Goal: Transaction & Acquisition: Subscribe to service/newsletter

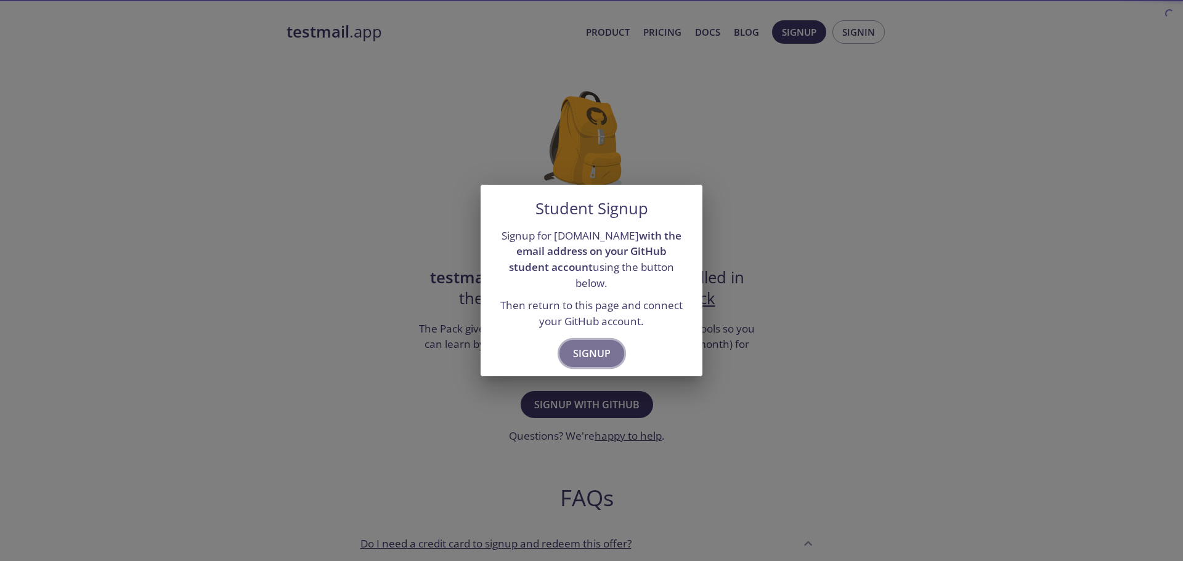
click at [577, 359] on span "Signup" at bounding box center [592, 353] width 38 height 17
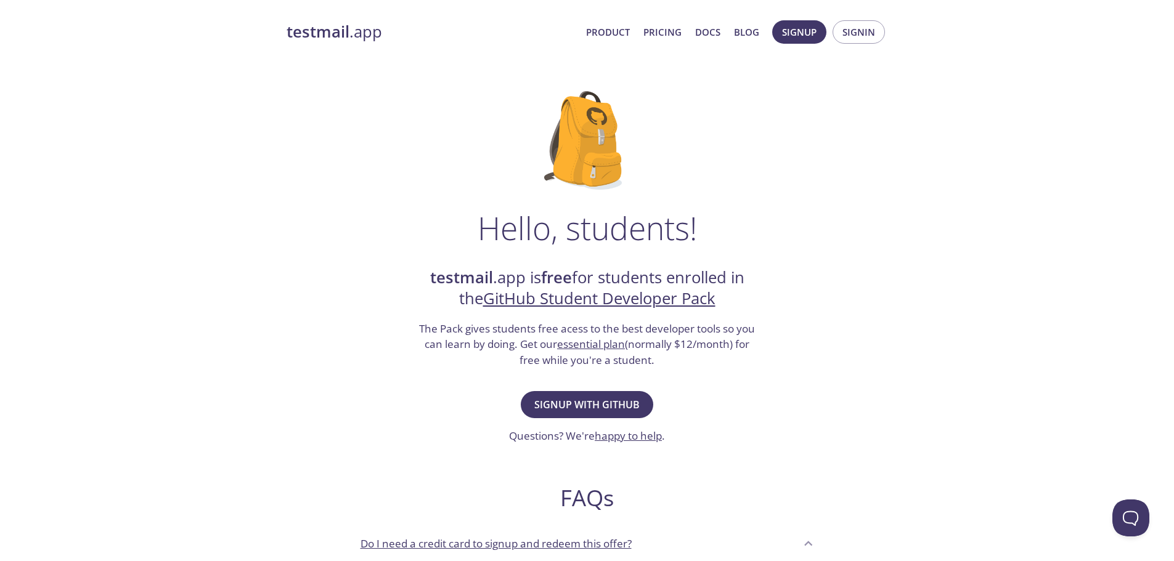
click at [638, 301] on link "GitHub Student Developer Pack" at bounding box center [599, 299] width 232 height 22
click at [567, 411] on span "Signup with GitHub" at bounding box center [586, 404] width 105 height 17
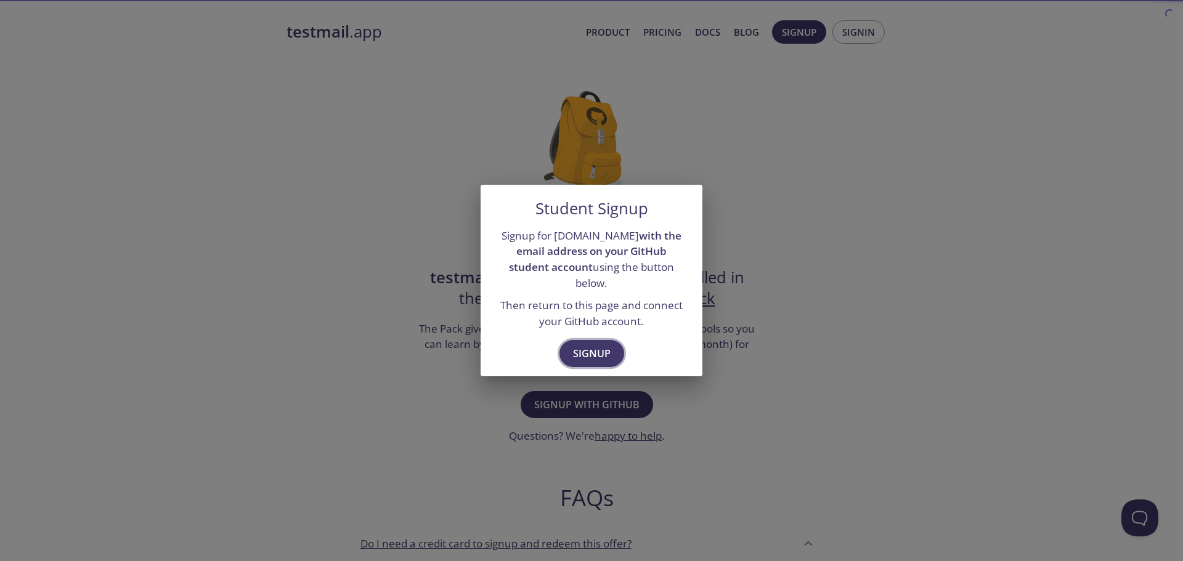
click at [587, 358] on span "Signup" at bounding box center [592, 353] width 38 height 17
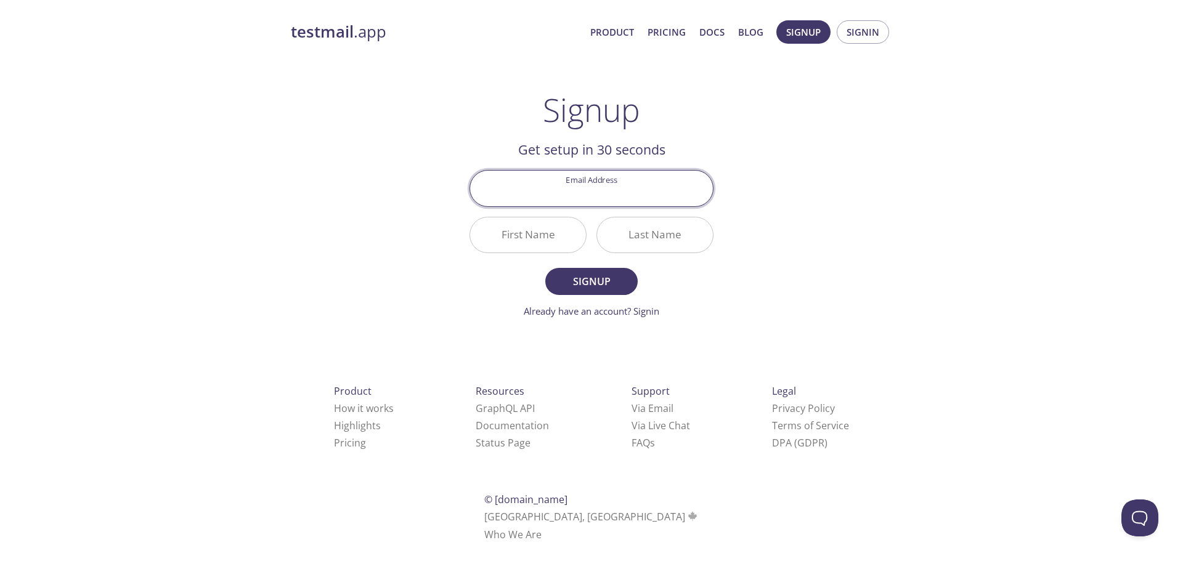
click at [587, 205] on input "Email Address" at bounding box center [591, 188] width 243 height 35
type input "[EMAIL_ADDRESS][DOMAIN_NAME]"
click at [540, 250] on input "First Name" at bounding box center [528, 234] width 116 height 35
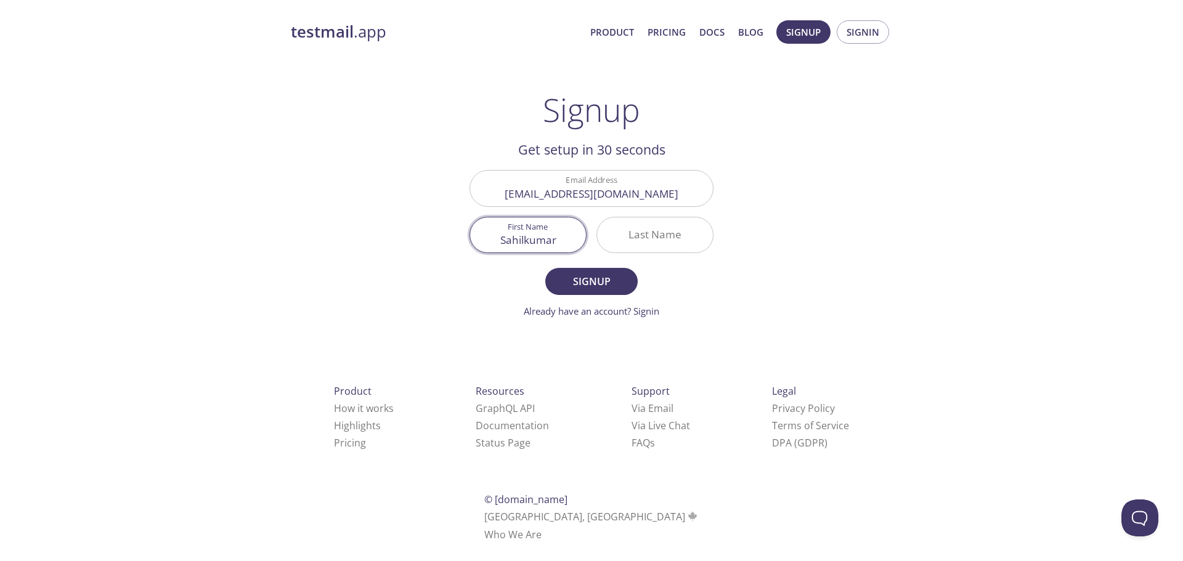
type input "Sahilkumar"
type input "[GEOGRAPHIC_DATA]"
click at [591, 278] on span "Signup" at bounding box center [591, 281] width 65 height 17
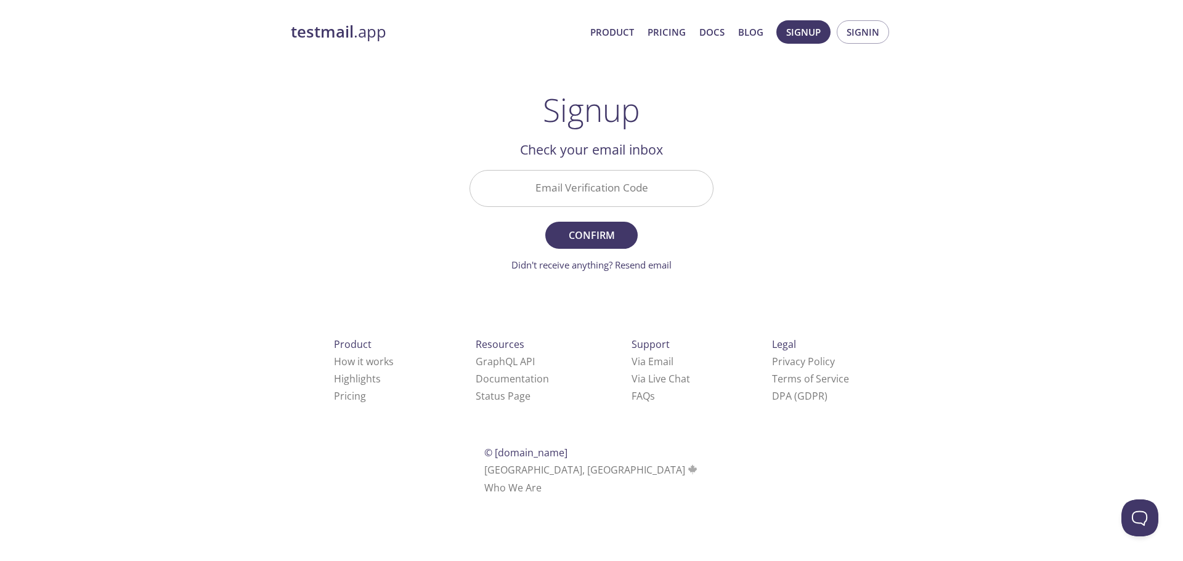
click at [585, 196] on input "Email Verification Code" at bounding box center [591, 188] width 243 height 35
paste input "GAFGSME"
type input "GAFGSME"
click at [607, 240] on span "Confirm" at bounding box center [591, 235] width 65 height 17
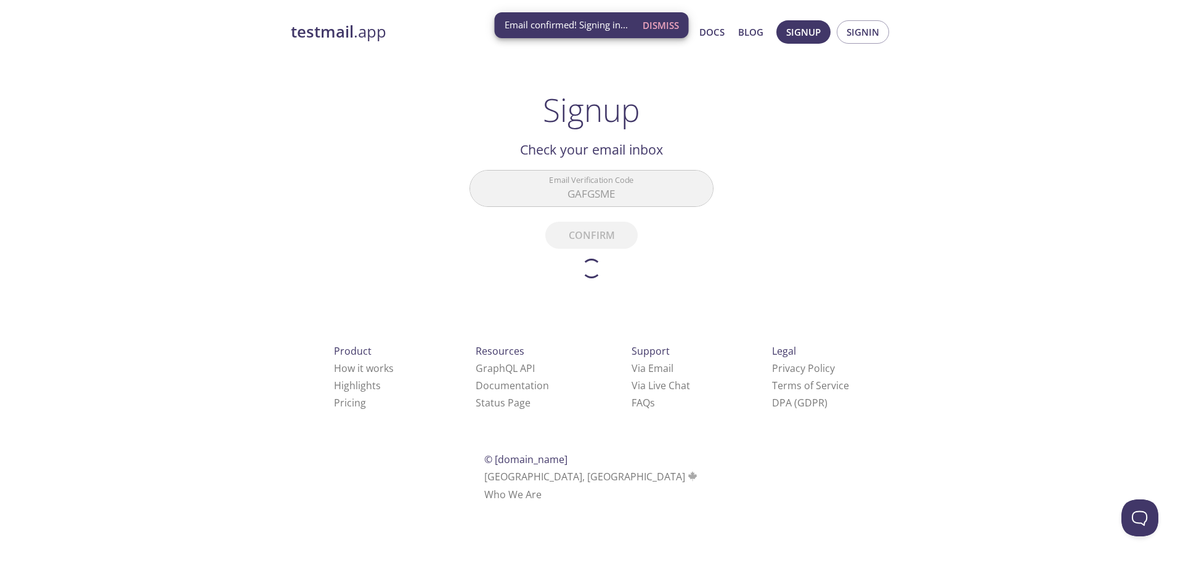
click at [561, 31] on span "Email confirmed! Signing in..." at bounding box center [566, 24] width 123 height 13
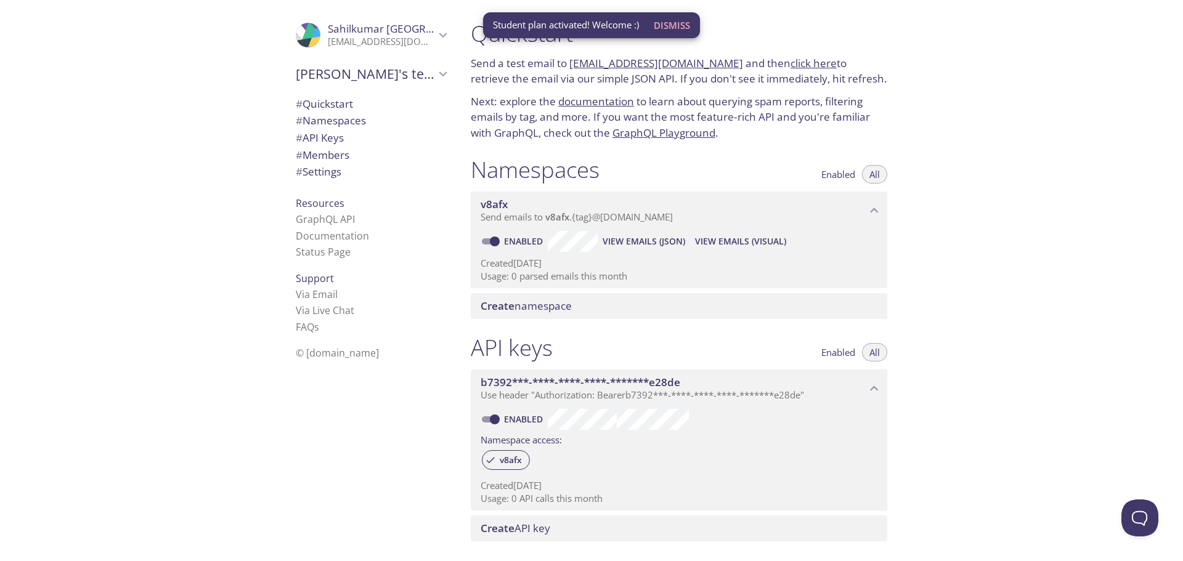
click at [1034, 277] on div "Quickstart Send a test email to v8afx.test@inbox.testmail.app and then click he…" at bounding box center [822, 280] width 722 height 561
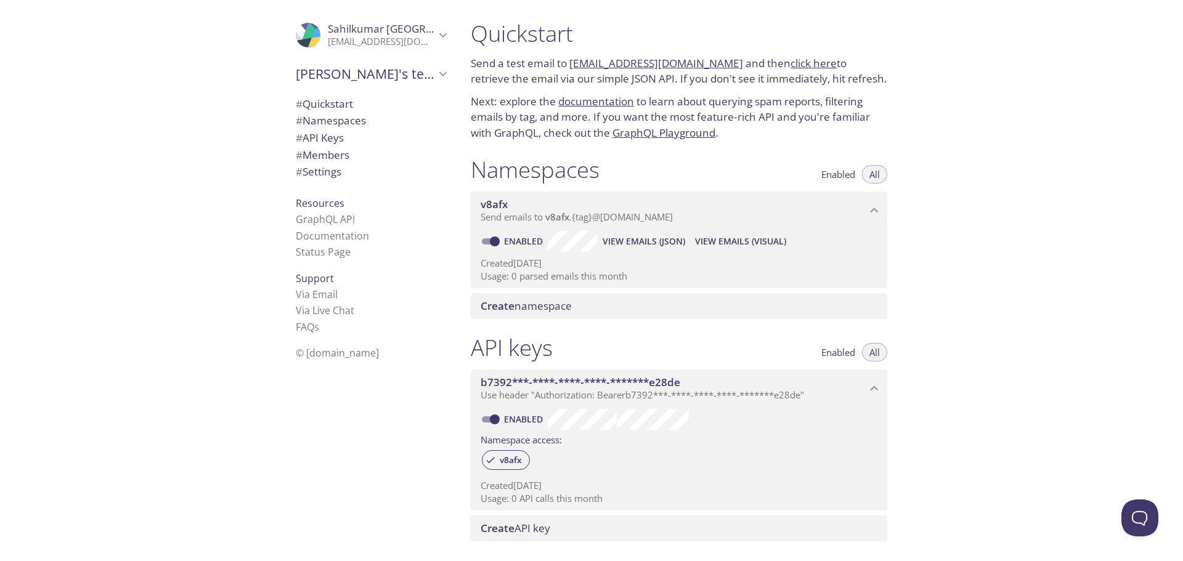
click at [585, 223] on span "Send emails to v8afx . {tag} @inbox.testmail.app" at bounding box center [577, 217] width 192 height 12
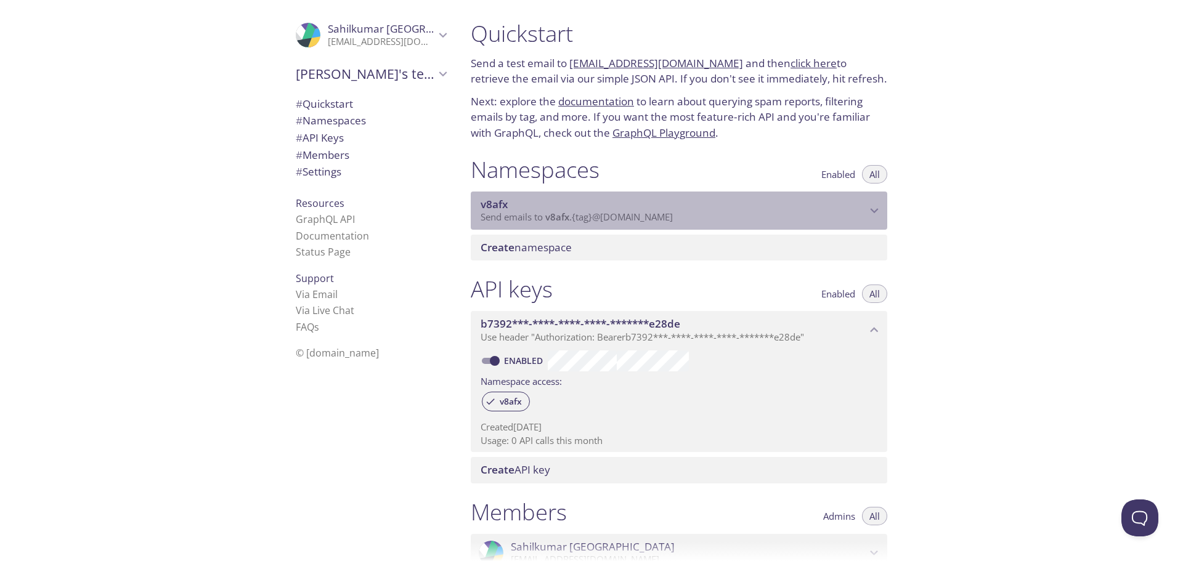
click at [585, 223] on span "Send emails to v8afx . {tag} @inbox.testmail.app" at bounding box center [577, 217] width 192 height 12
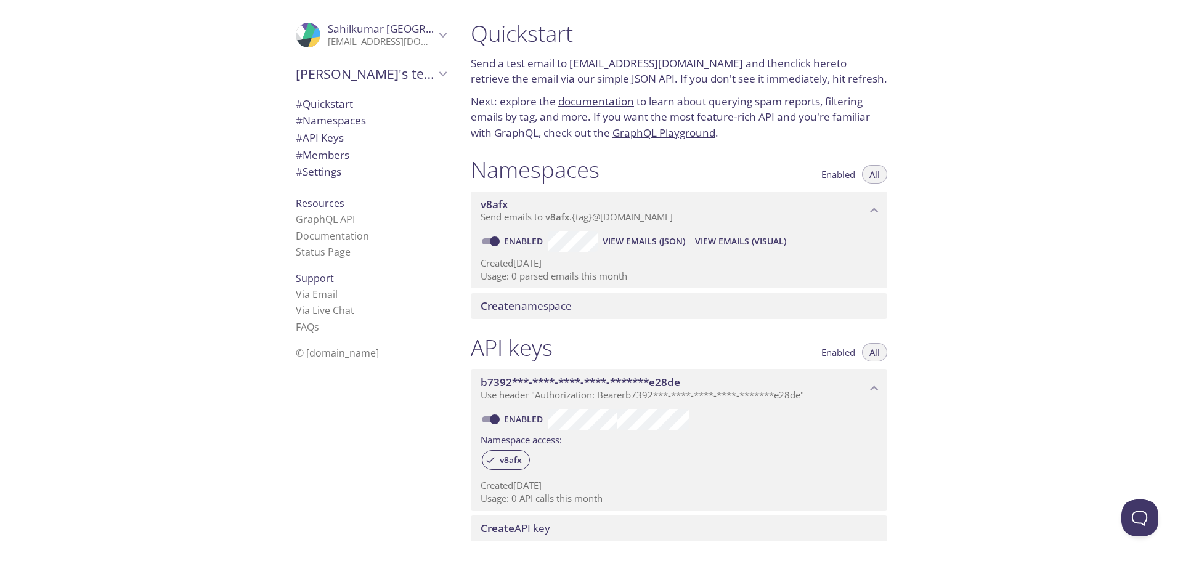
click at [748, 283] on div "Created 3 Oct 2025 Usage: 0 parsed emails this month" at bounding box center [679, 267] width 397 height 31
click at [747, 249] on span "View Emails (Visual)" at bounding box center [740, 241] width 91 height 15
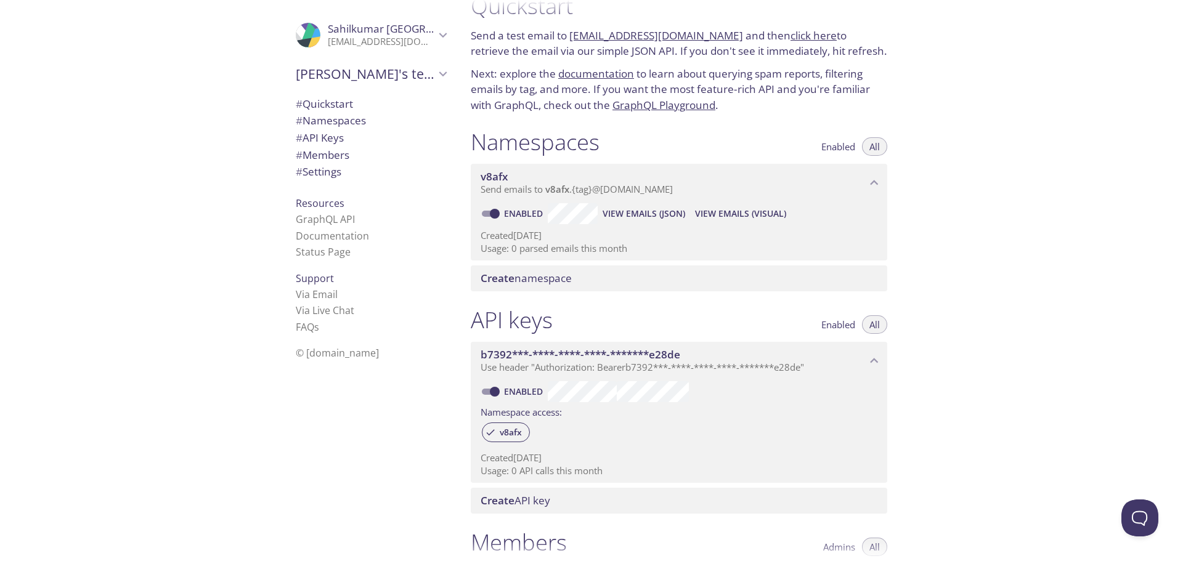
scroll to position [123, 0]
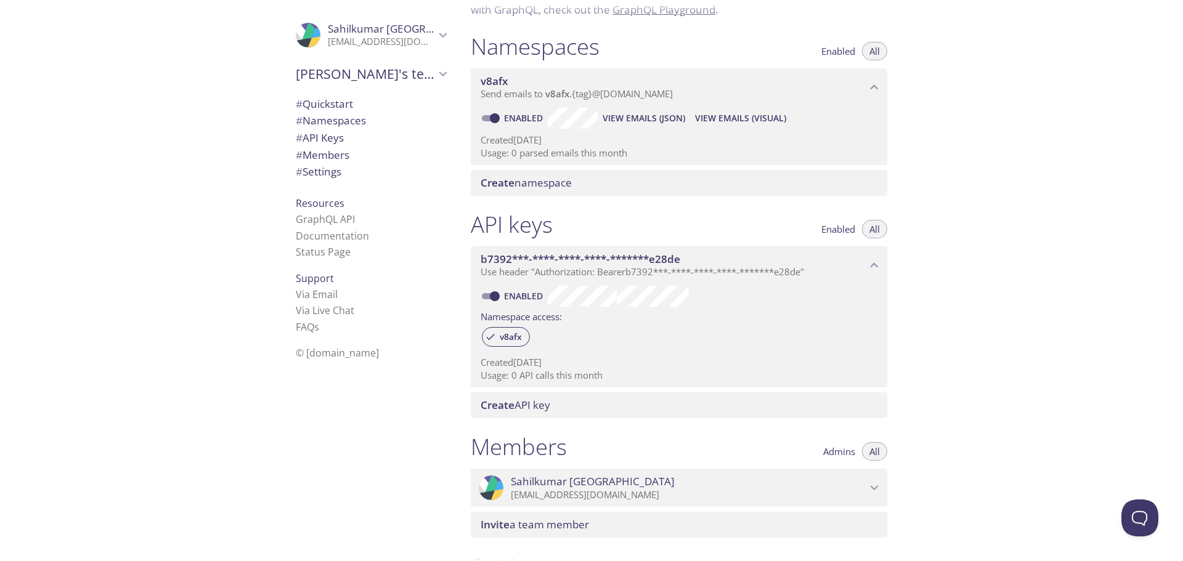
click at [646, 266] on span "b7392***-****-****-****-*******e28de" at bounding box center [581, 259] width 200 height 14
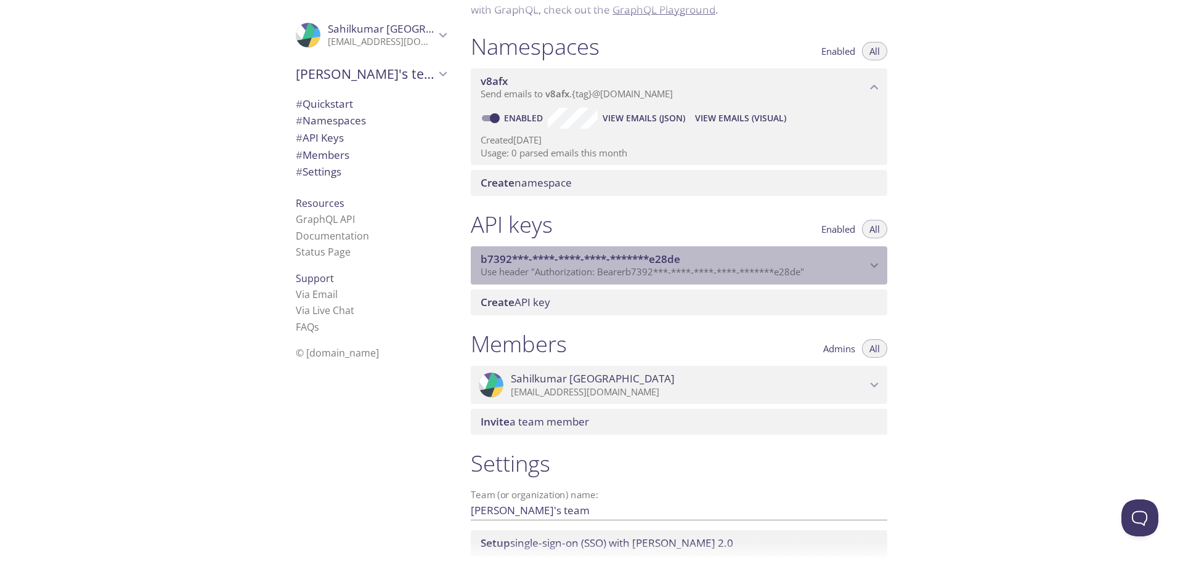
click at [646, 266] on span "b7392***-****-****-****-*******e28de" at bounding box center [581, 259] width 200 height 14
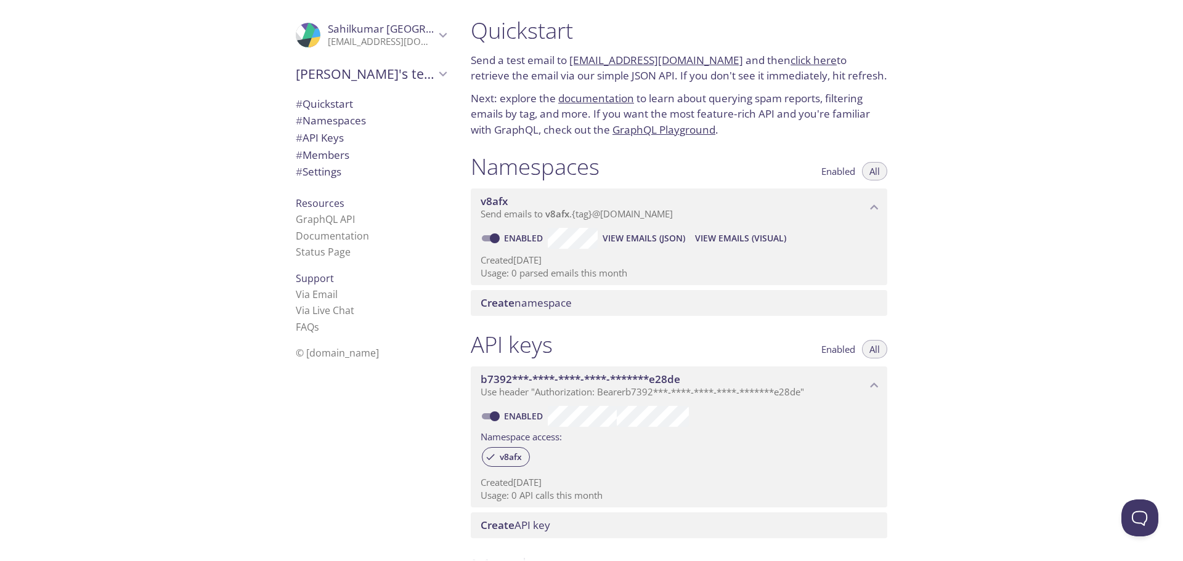
scroll to position [0, 0]
click at [383, 35] on span "Sahilkumar Chotaliya" at bounding box center [410, 29] width 164 height 14
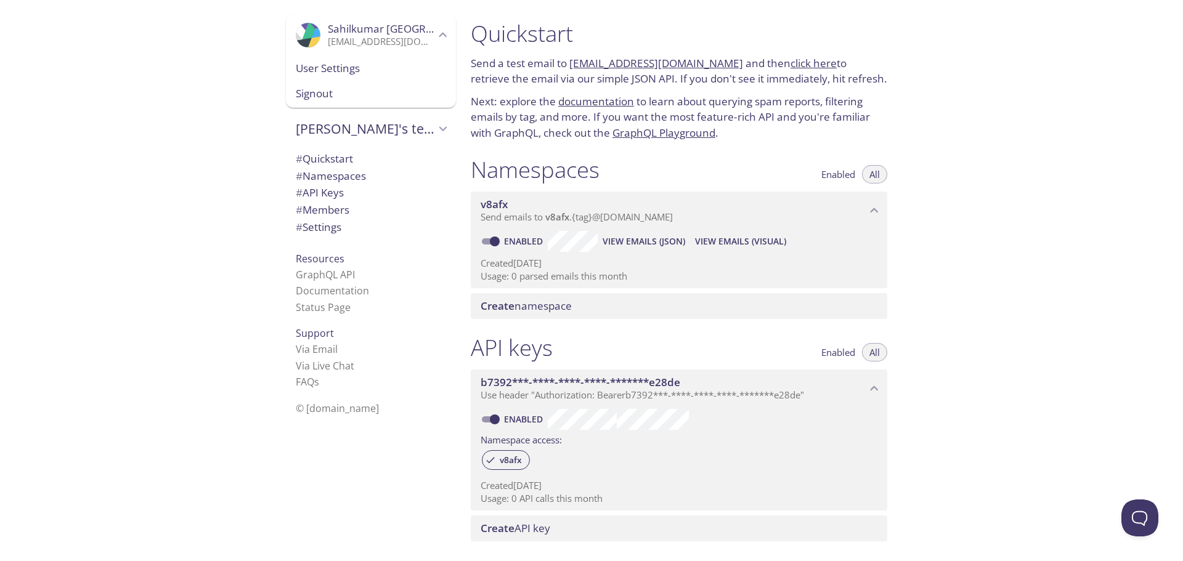
click at [384, 38] on p "[EMAIL_ADDRESS][DOMAIN_NAME]" at bounding box center [381, 42] width 107 height 12
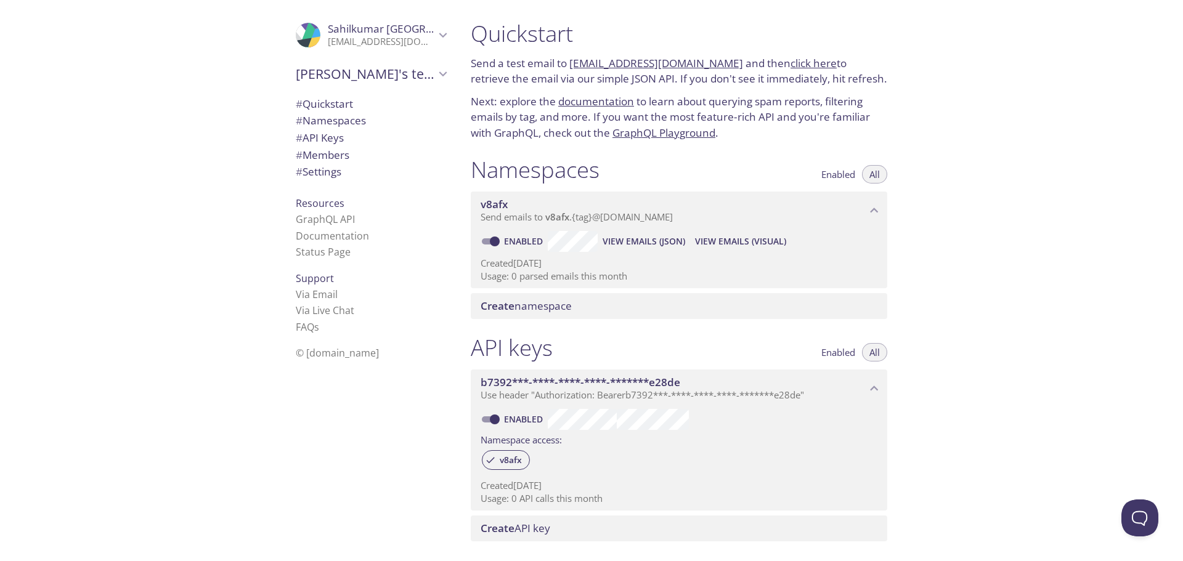
click at [384, 38] on p "[EMAIL_ADDRESS][DOMAIN_NAME]" at bounding box center [381, 42] width 107 height 12
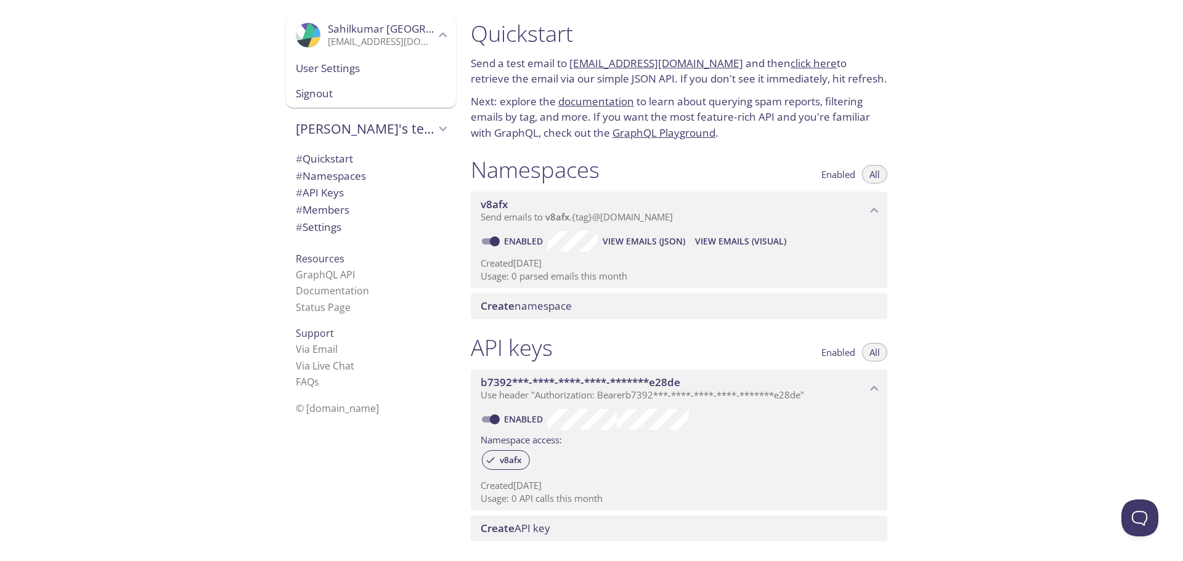
click at [384, 38] on p "[EMAIL_ADDRESS][DOMAIN_NAME]" at bounding box center [381, 42] width 107 height 12
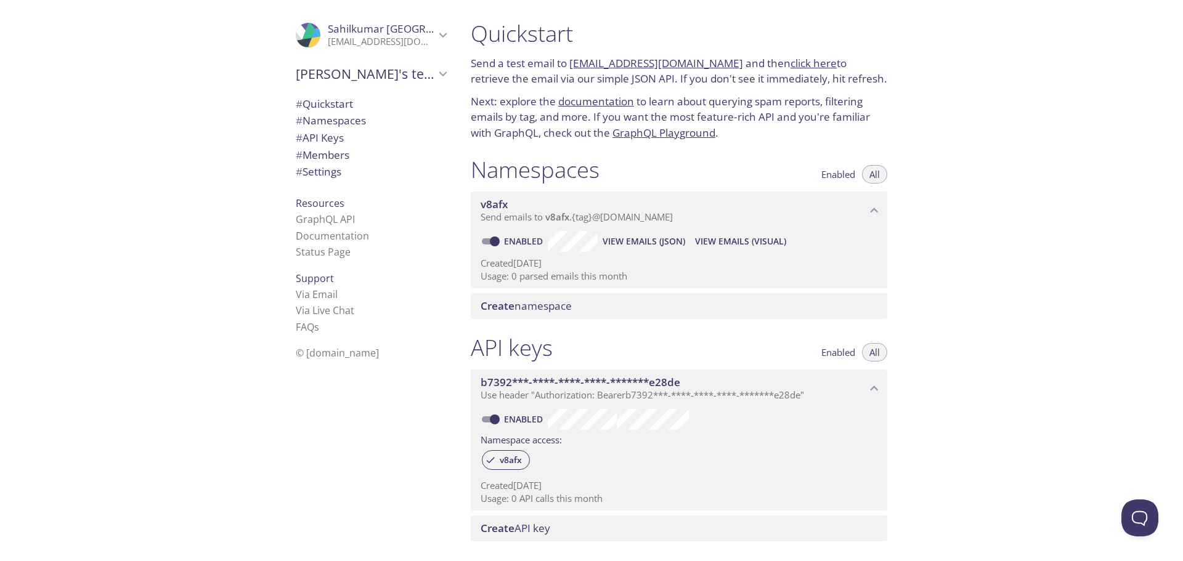
click at [813, 67] on link "click here" at bounding box center [813, 63] width 46 height 14
click at [703, 70] on link "v8afx.test@inbox.testmail.app" at bounding box center [656, 63] width 174 height 14
click at [792, 127] on p "Next: explore the documentation to learn about querying spam reports, filtering…" at bounding box center [679, 117] width 416 height 47
click at [833, 174] on span "Enabled" at bounding box center [838, 174] width 34 height 0
click at [870, 174] on span "All" at bounding box center [874, 174] width 10 height 0
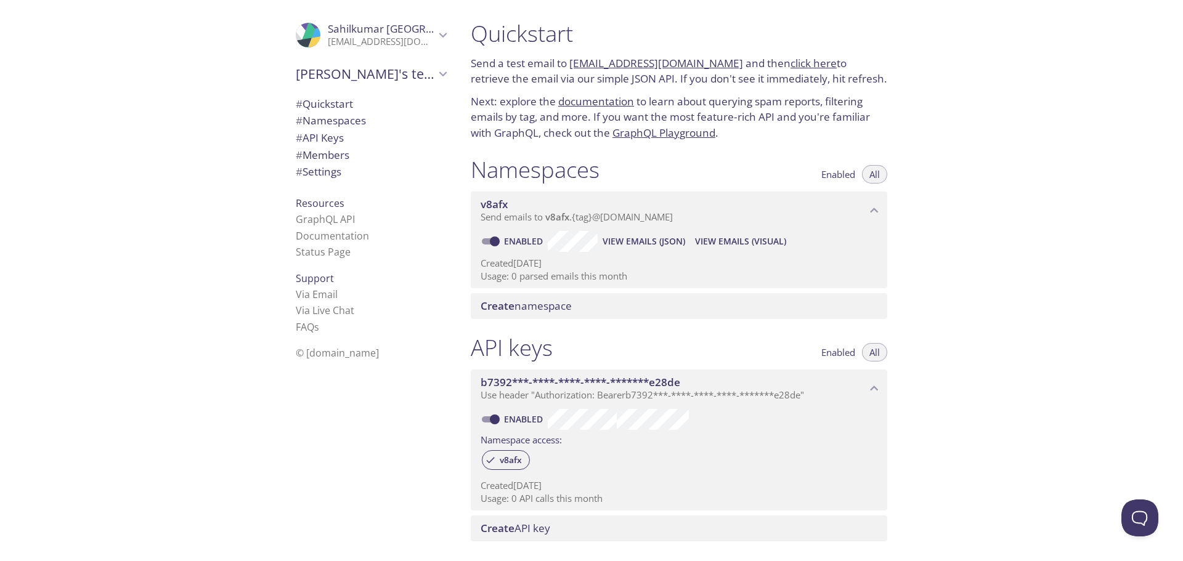
click at [511, 127] on p "Next: explore the documentation to learn about querying spam reports, filtering…" at bounding box center [679, 117] width 416 height 47
click at [514, 313] on span "Create" at bounding box center [498, 306] width 34 height 14
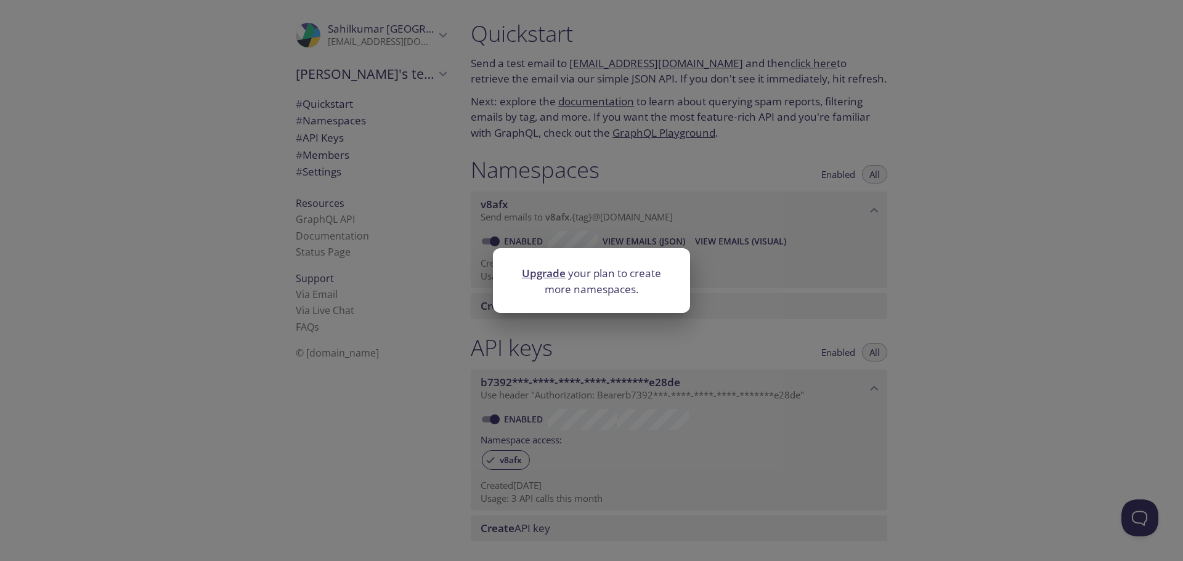
click at [792, 251] on div "Upgrade your plan to create more namespaces." at bounding box center [591, 280] width 1183 height 561
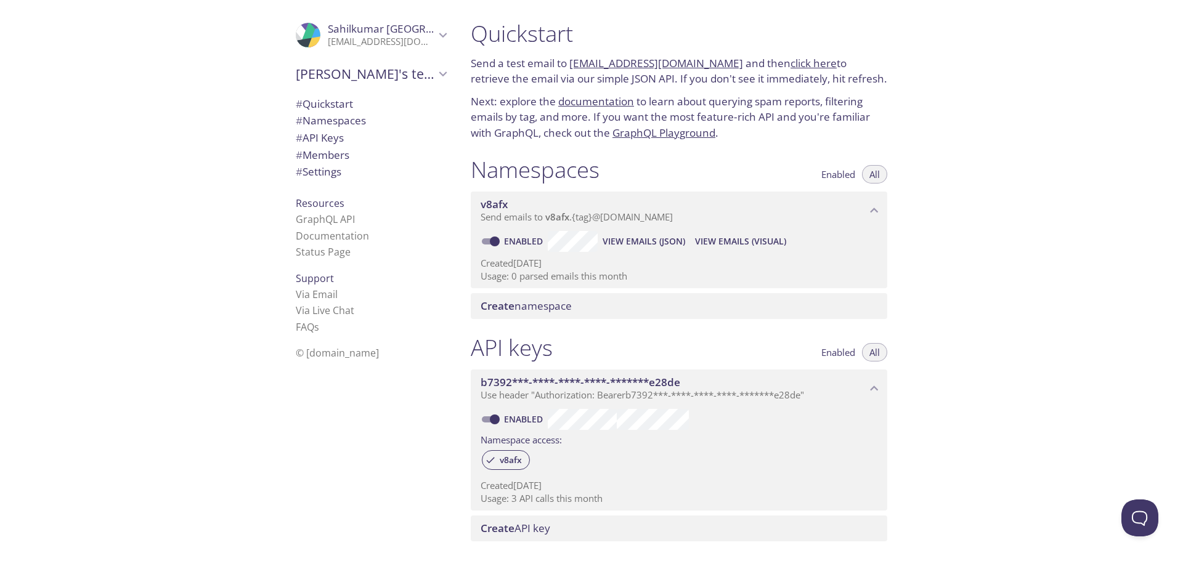
click at [773, 249] on span "View Emails (Visual)" at bounding box center [740, 241] width 91 height 15
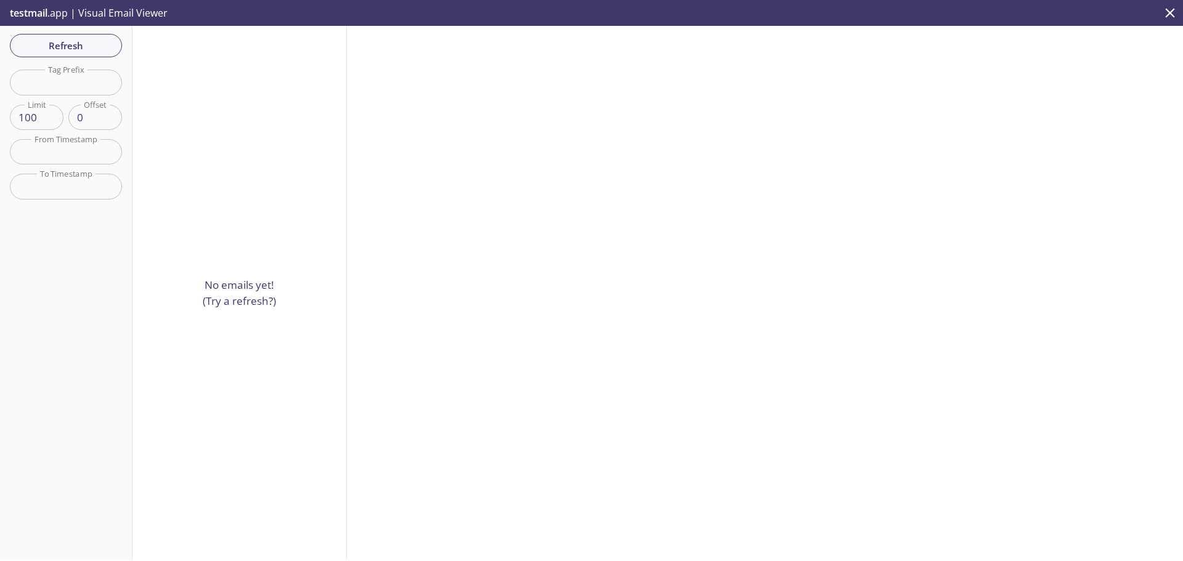
click at [163, 221] on div "No emails yet! (Try a refresh?)" at bounding box center [239, 293] width 214 height 534
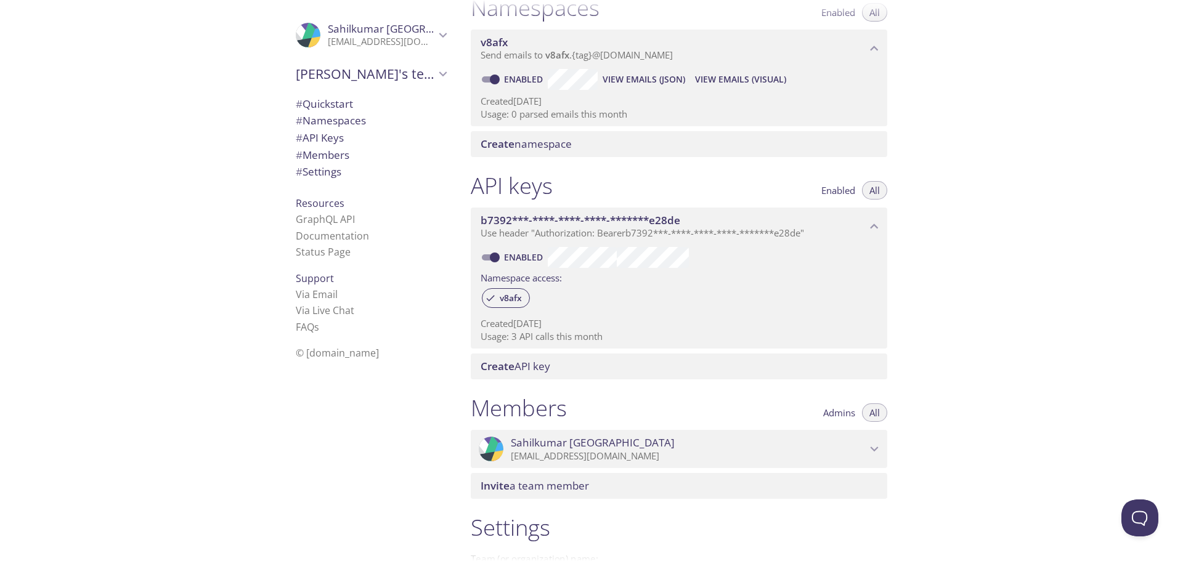
scroll to position [185, 0]
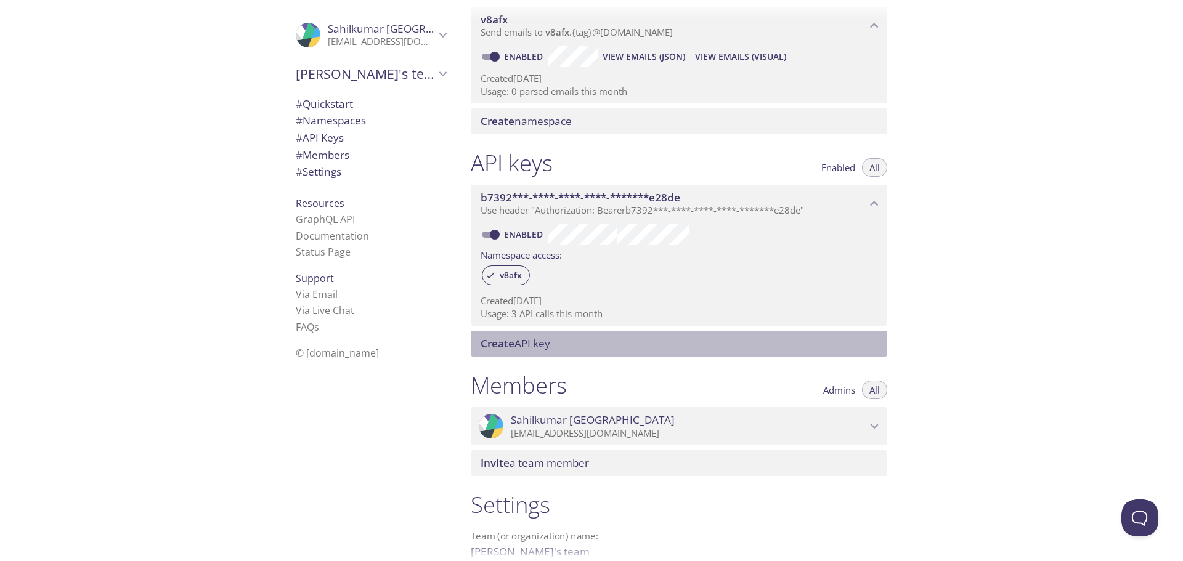
click at [569, 351] on span "Create API key" at bounding box center [682, 344] width 402 height 14
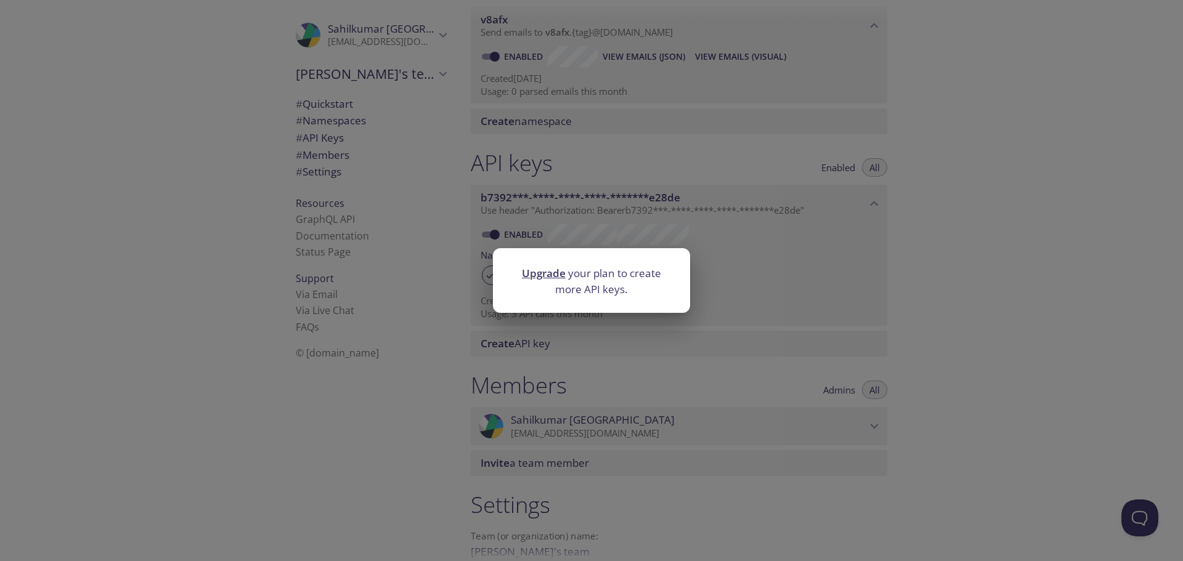
click at [765, 328] on div "Upgrade your plan to create more API keys." at bounding box center [591, 280] width 1183 height 561
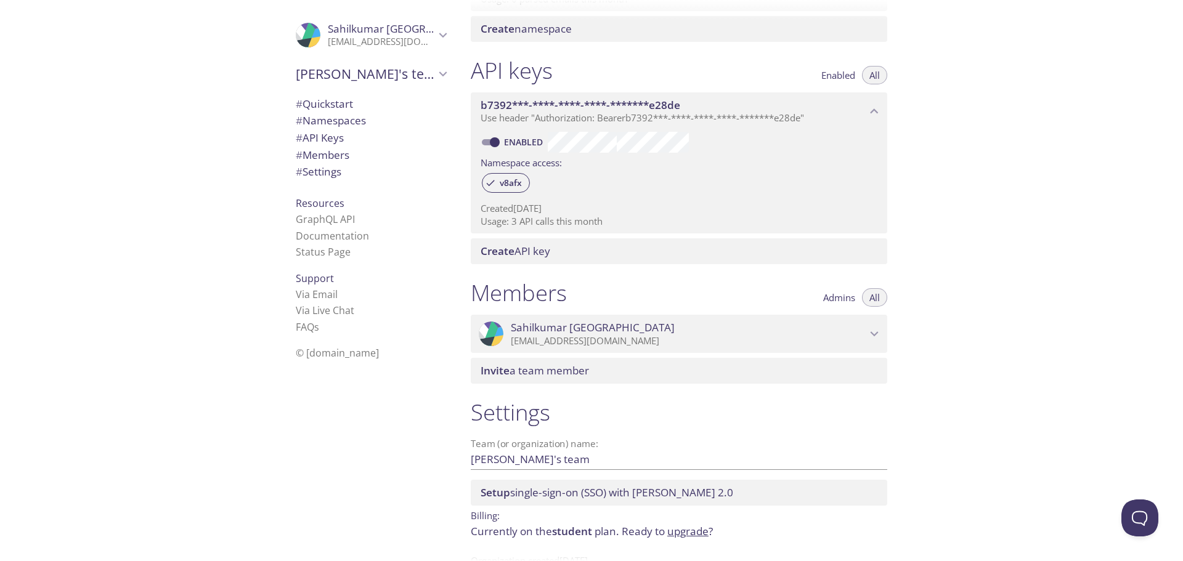
scroll to position [308, 0]
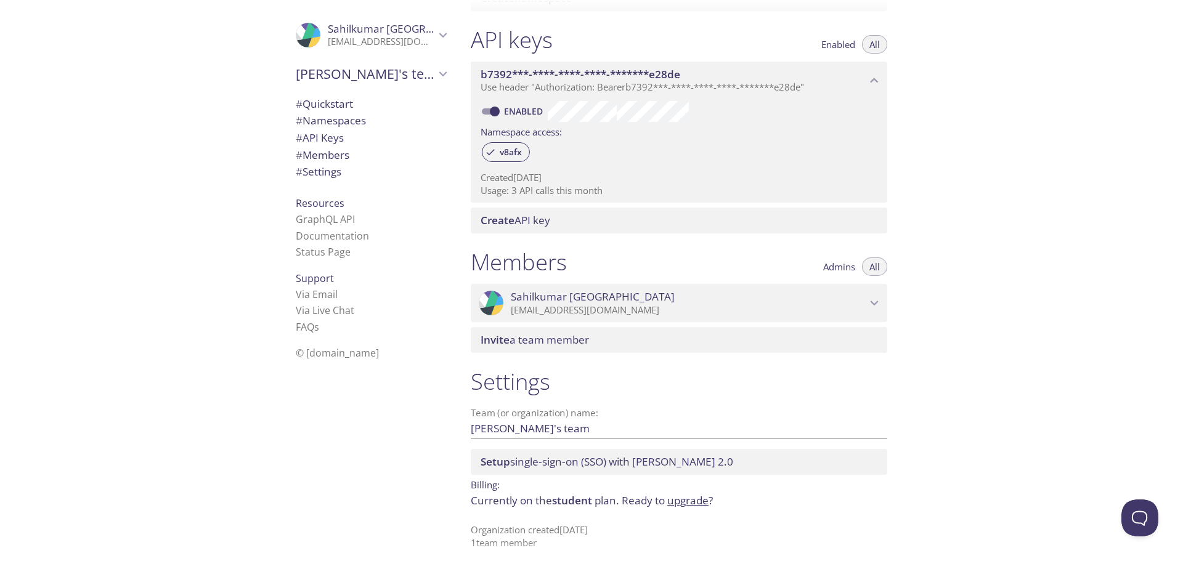
click at [548, 304] on span "Sahilkumar Chotaliya" at bounding box center [593, 297] width 164 height 14
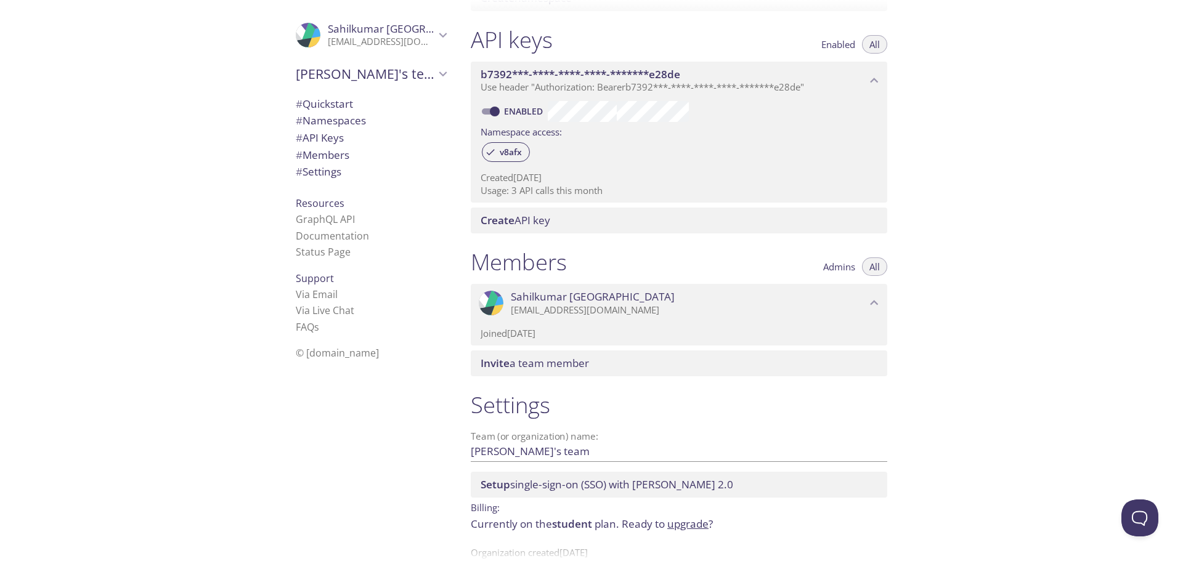
click at [548, 304] on span "Sahilkumar Chotaliya" at bounding box center [593, 297] width 164 height 14
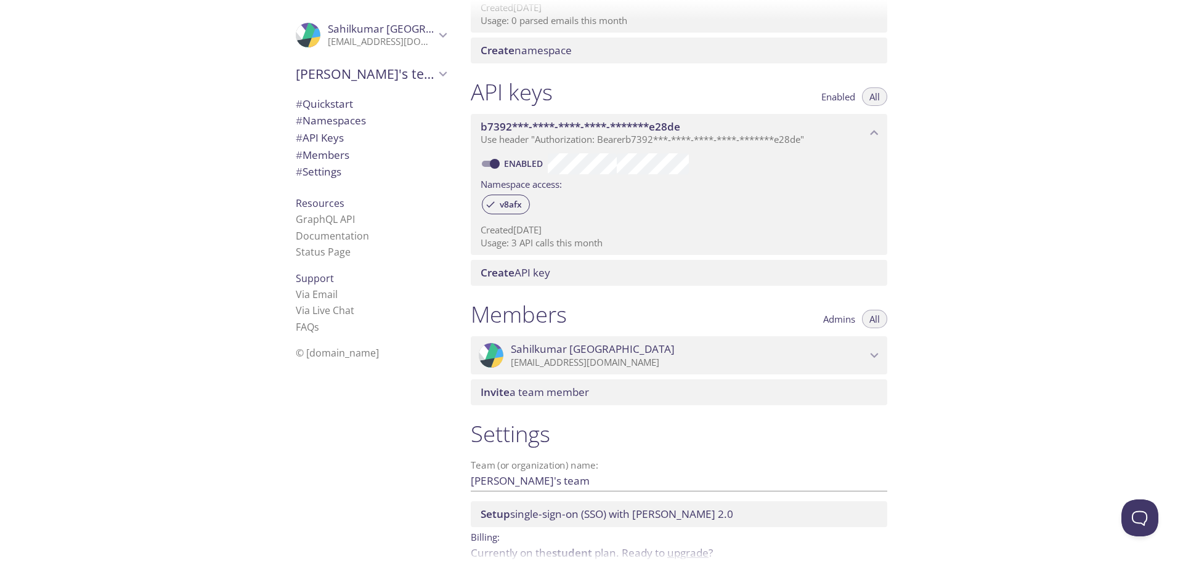
scroll to position [241, 0]
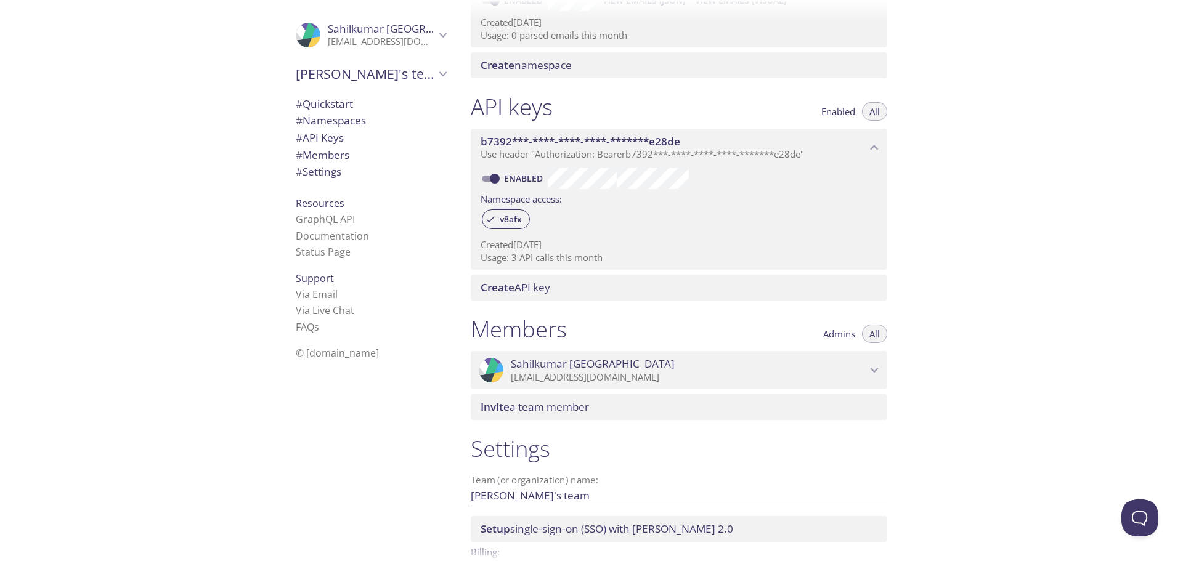
click at [447, 89] on div ".cls-1 { fill: #6d5ca8; } .cls-2 { fill: #3fc191; } .cls-3 { fill: #3b4752; } .…" at bounding box center [368, 280] width 185 height 561
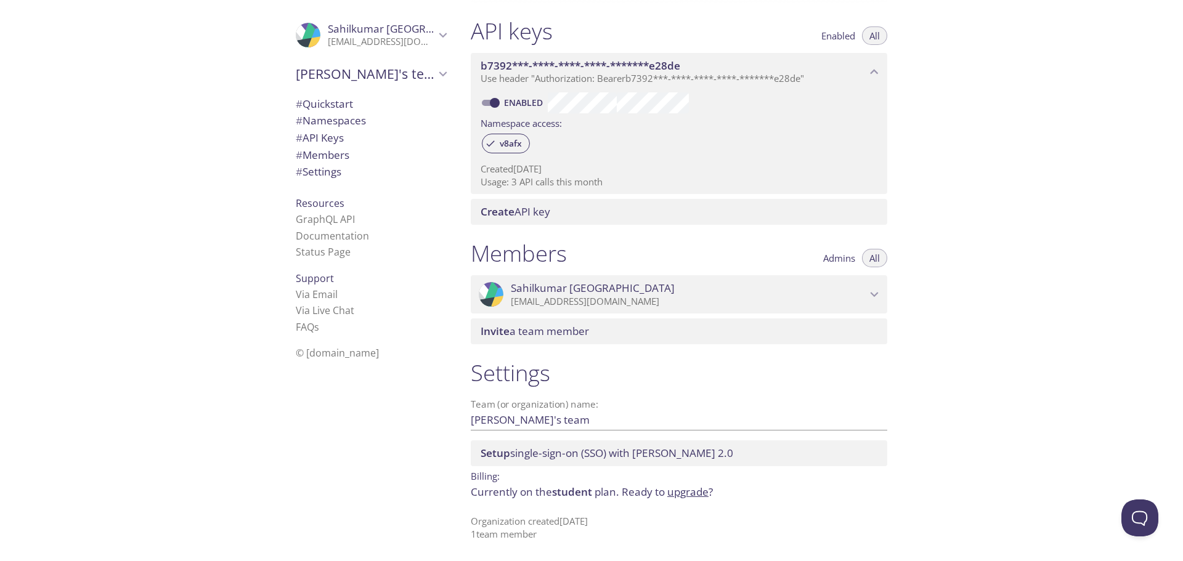
scroll to position [364, 0]
